Goal: Information Seeking & Learning: Learn about a topic

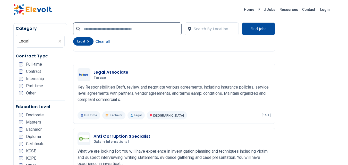
scroll to position [753, 0]
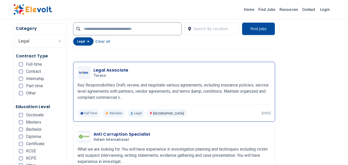
click at [123, 69] on h3 "Legal Associate" at bounding box center [110, 70] width 35 height 6
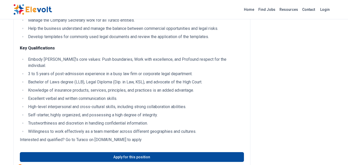
scroll to position [165, 0]
